Goal: Information Seeking & Learning: Learn about a topic

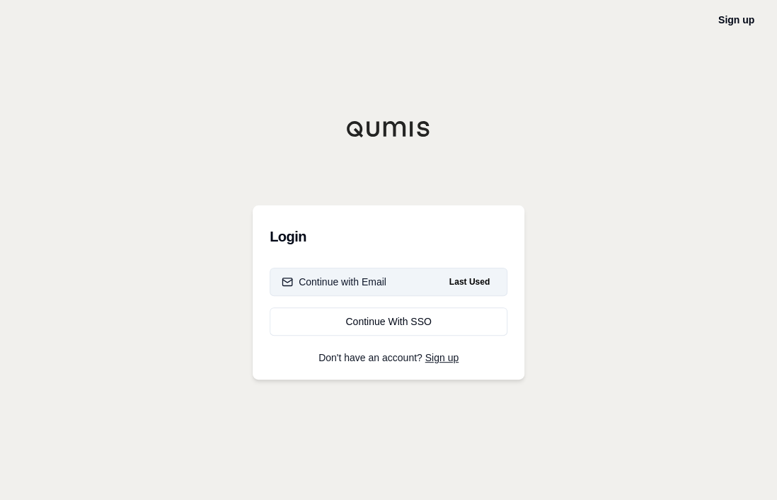
click at [323, 286] on div "Continue with Email" at bounding box center [334, 282] width 105 height 14
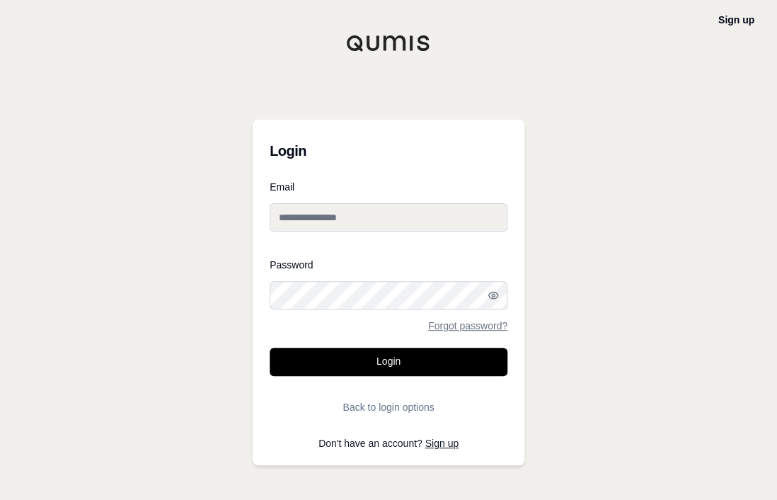
type input "**********"
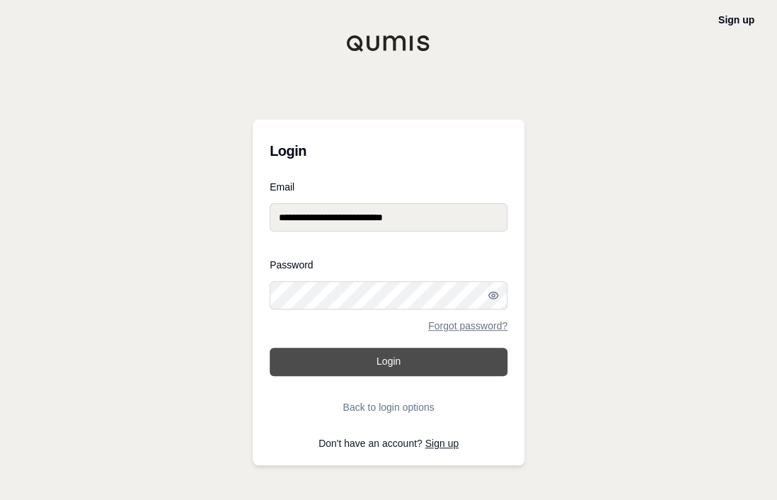
click at [347, 371] on button "Login" at bounding box center [389, 362] width 238 height 28
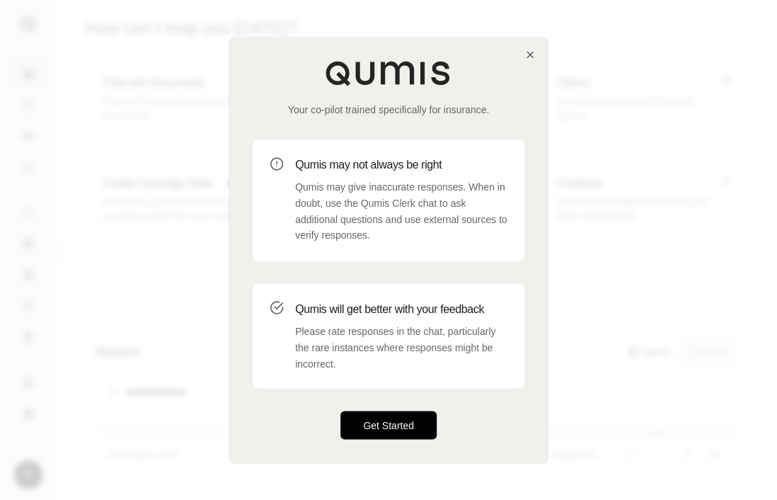
click at [391, 419] on button "Get Started" at bounding box center [388, 425] width 96 height 28
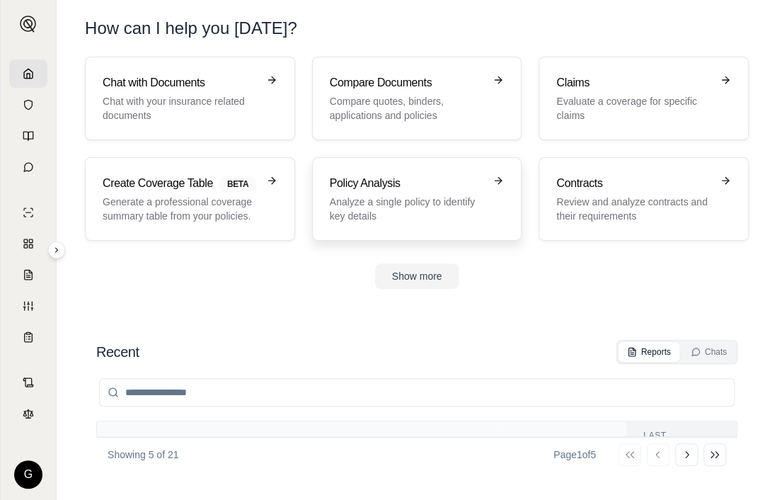
click at [403, 178] on h3 "Policy Analysis" at bounding box center [407, 183] width 155 height 17
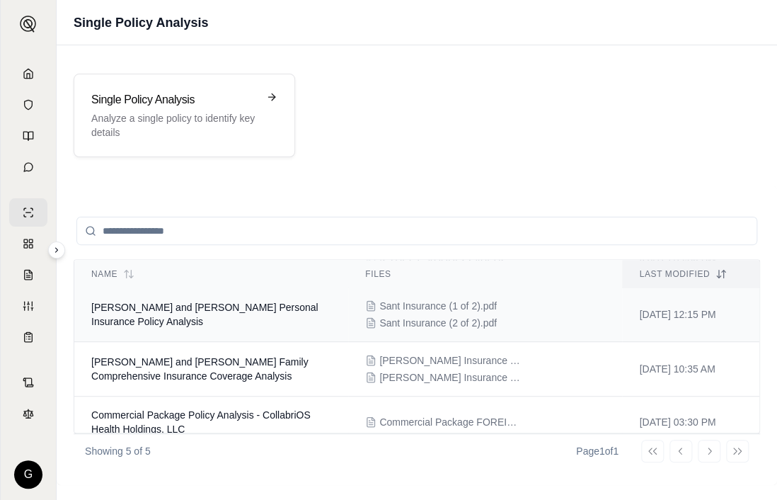
scroll to position [118, 0]
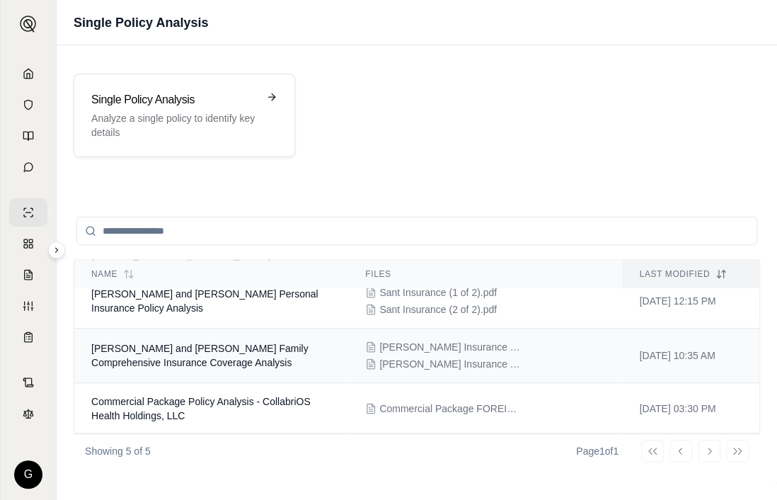
click at [207, 354] on td "[PERSON_NAME] and [PERSON_NAME] Family Comprehensive Insurance Coverage Analysis" at bounding box center [211, 355] width 274 height 54
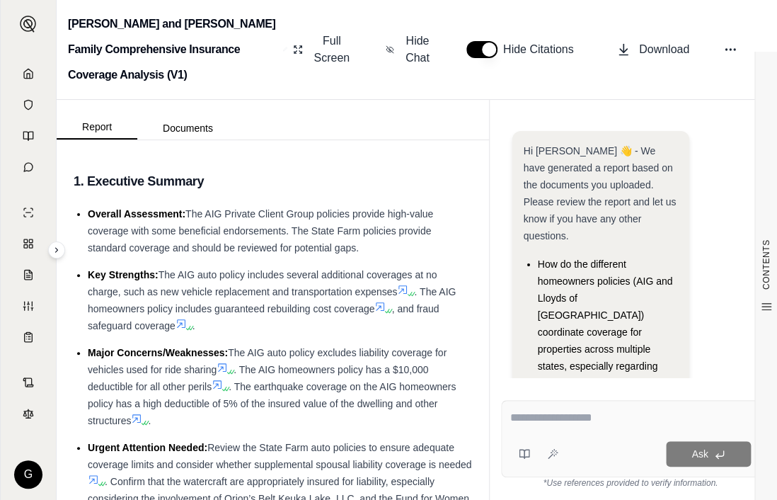
scroll to position [188, 0]
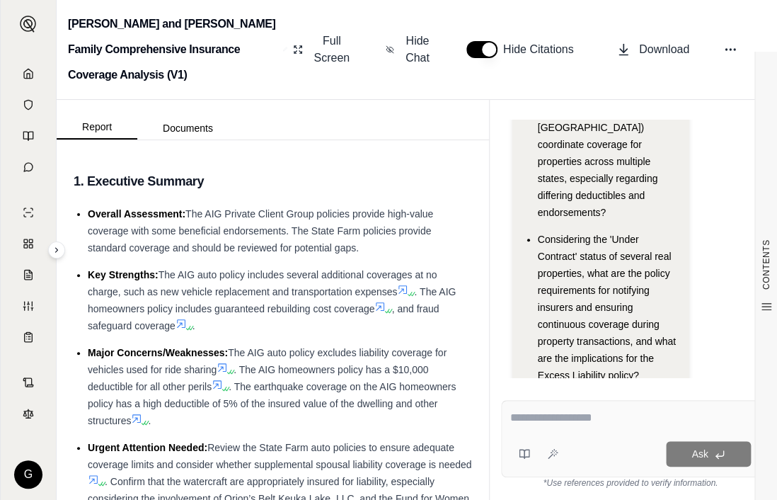
click at [568, 418] on textarea at bounding box center [630, 417] width 241 height 17
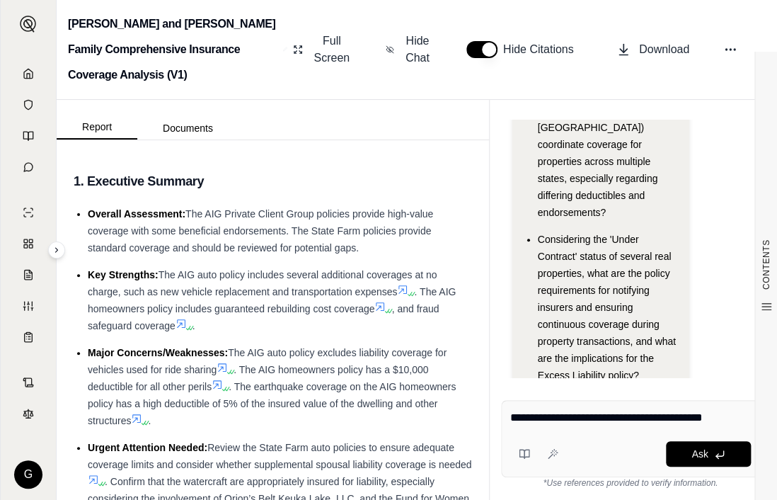
type textarea "**********"
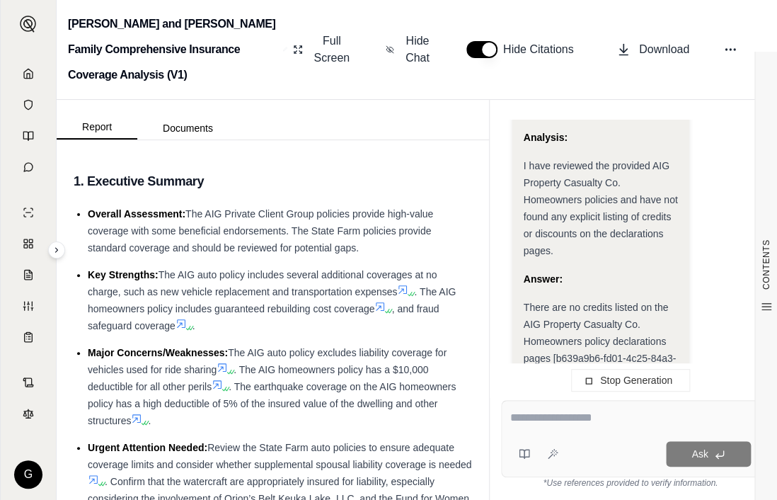
scroll to position [1460, 0]
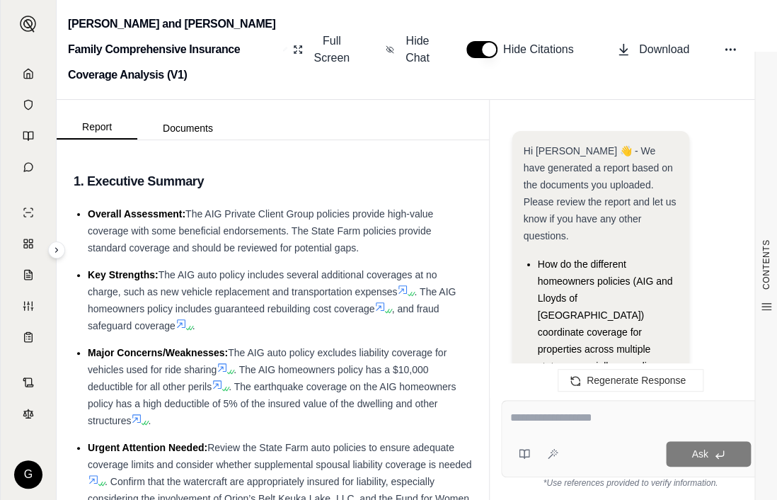
scroll to position [1530, 0]
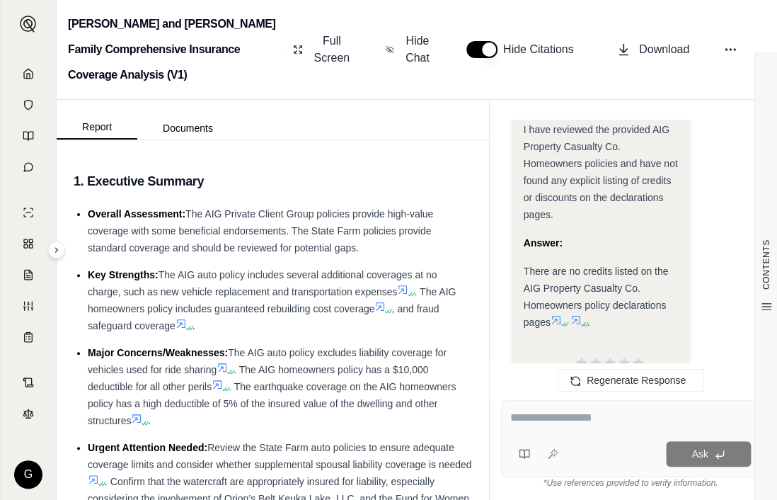
click at [524, 418] on textarea at bounding box center [630, 417] width 241 height 17
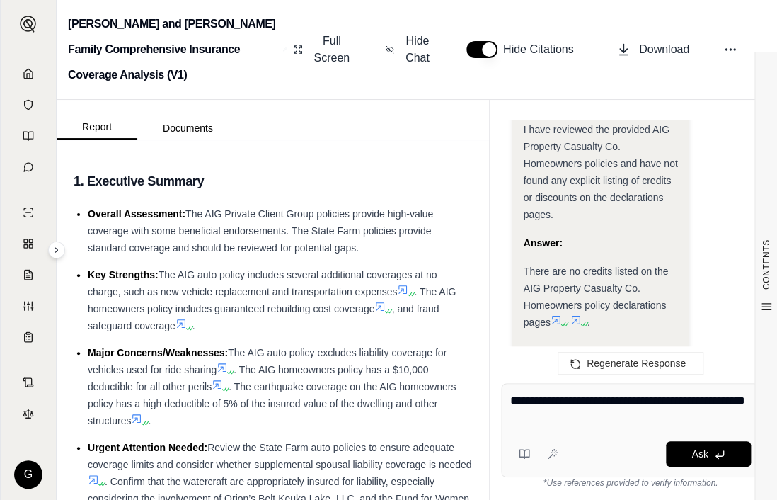
type textarea "**********"
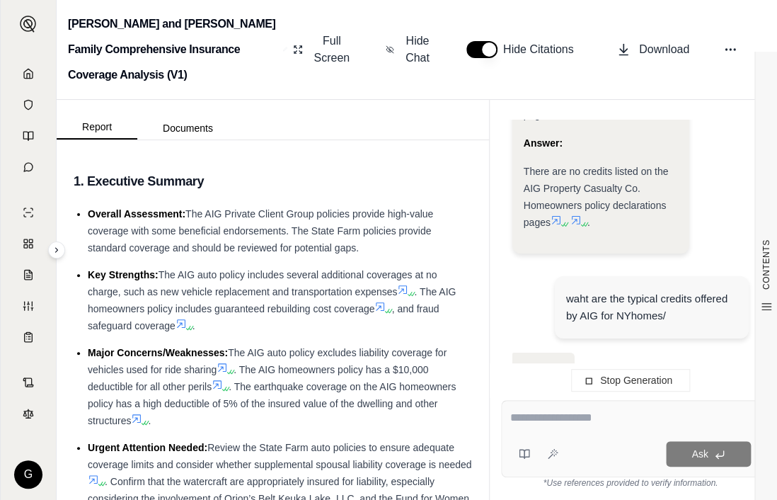
scroll to position [1630, 0]
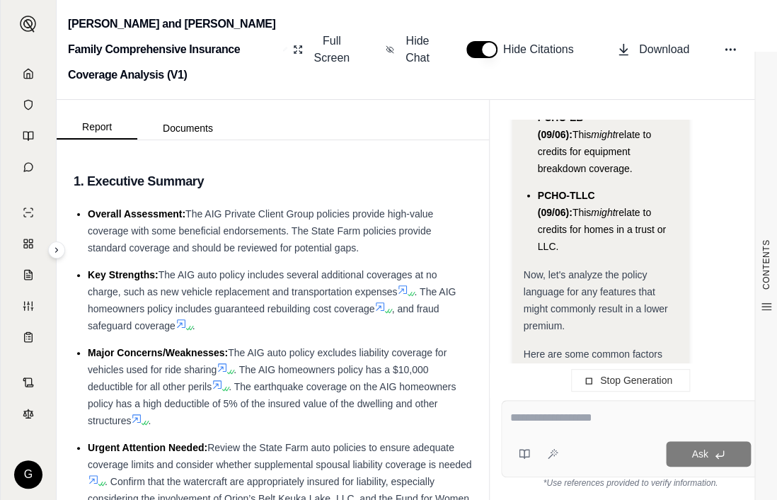
click at [528, 418] on textarea at bounding box center [630, 417] width 241 height 17
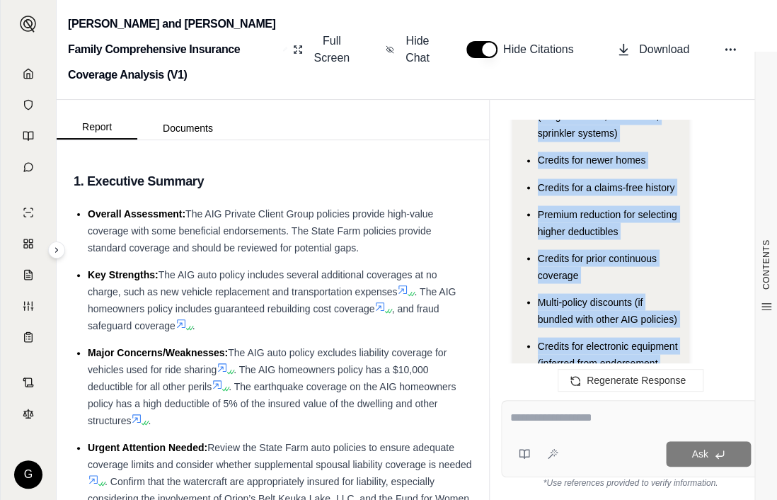
scroll to position [4835, 0]
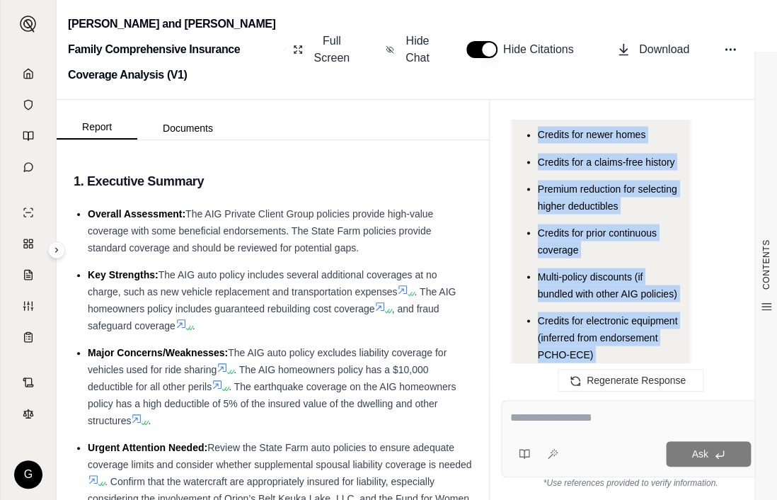
drag, startPoint x: 537, startPoint y: 215, endPoint x: 657, endPoint y: 343, distance: 174.7
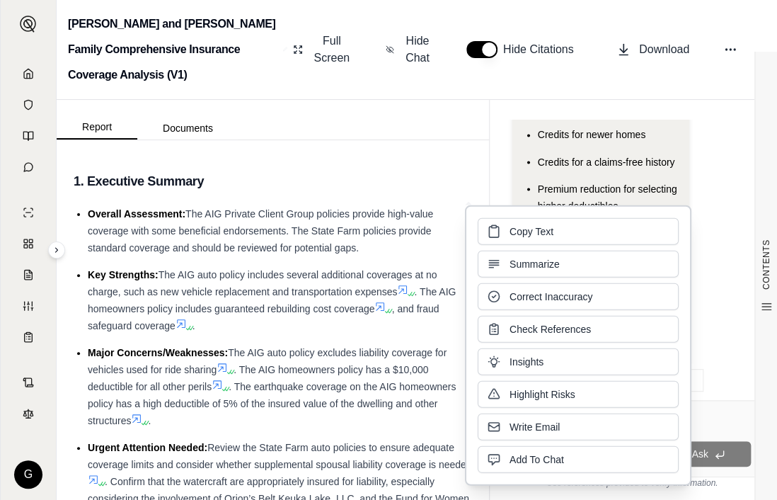
click at [336, 331] on li "Key Strengths: The AIG auto policy includes several additional coverages at no …" at bounding box center [280, 300] width 384 height 68
